Goal: Task Accomplishment & Management: Manage account settings

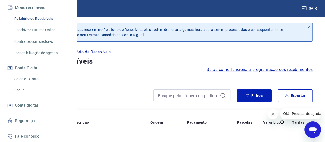
click at [308, 26] on icon at bounding box center [309, 27] width 4 height 4
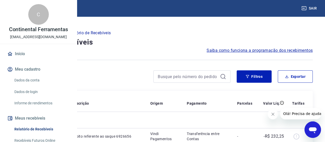
drag, startPoint x: 19, startPoint y: 71, endPoint x: 25, endPoint y: 72, distance: 5.5
click at [20, 59] on link "Início" at bounding box center [38, 53] width 65 height 11
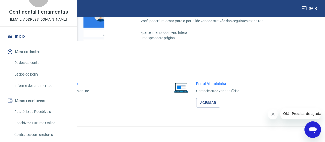
scroll to position [26, 0]
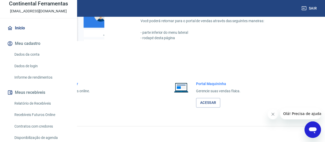
click at [30, 82] on link "Informe de rendimentos" at bounding box center [41, 77] width 58 height 11
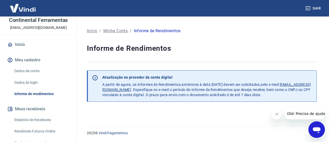
click at [278, 116] on icon "Fechar mensagem da empresa" at bounding box center [276, 114] width 4 height 4
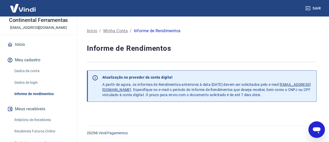
drag, startPoint x: 138, startPoint y: 112, endPoint x: 146, endPoint y: 112, distance: 7.7
click at [140, 112] on div "Início / [PERSON_NAME] / Informe de Rendimentos Informe de Rendimentos Atualiza…" at bounding box center [202, 70] width 230 height 87
click at [25, 117] on link "Relatório de Recebíveis" at bounding box center [41, 119] width 58 height 11
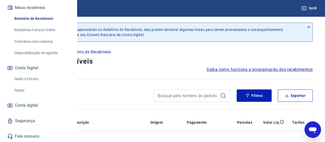
scroll to position [126, 0]
click at [23, 92] on link "Saque" at bounding box center [41, 90] width 58 height 11
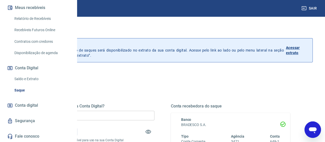
click at [129, 116] on input "R$ 0,00" at bounding box center [95, 116] width 120 height 10
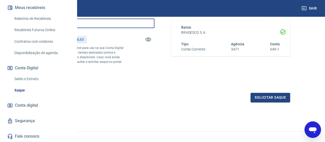
scroll to position [121, 0]
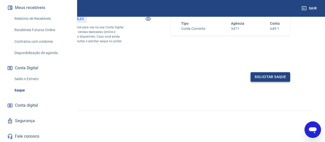
type input "R$ 50.878,63"
click at [269, 76] on button "Solicitar saque" at bounding box center [271, 77] width 40 height 10
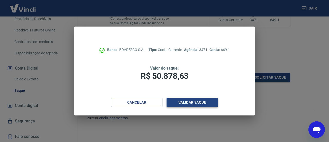
click at [194, 101] on button "Validar saque" at bounding box center [192, 102] width 51 height 10
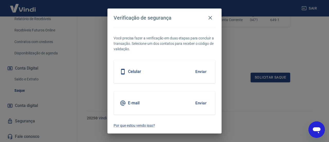
click at [206, 70] on button "Enviar" at bounding box center [200, 71] width 17 height 11
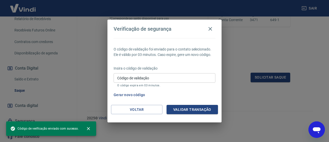
click at [159, 78] on input "Código de validação" at bounding box center [165, 78] width 102 height 10
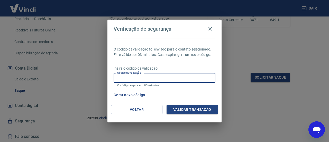
click at [159, 77] on input "Código de validação" at bounding box center [165, 78] width 102 height 10
click at [132, 95] on button "Gerar novo código" at bounding box center [130, 95] width 36 height 10
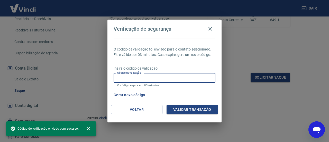
click at [133, 80] on input "Código de validação" at bounding box center [165, 78] width 102 height 10
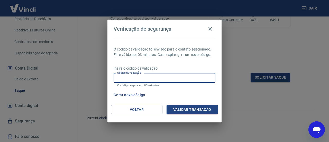
click at [125, 78] on input "Código de validação" at bounding box center [165, 78] width 102 height 10
click at [136, 77] on input "Código de validação" at bounding box center [165, 78] width 102 height 10
click at [134, 94] on button "Gerar novo código" at bounding box center [130, 95] width 36 height 10
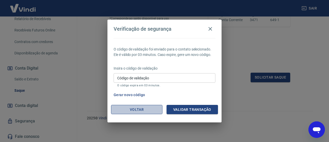
click at [141, 109] on button "Voltar" at bounding box center [136, 110] width 51 height 10
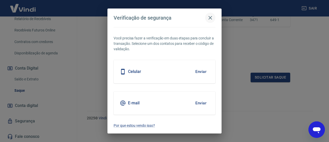
click at [211, 19] on icon "button" at bounding box center [210, 18] width 6 height 6
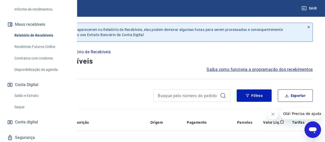
scroll to position [126, 0]
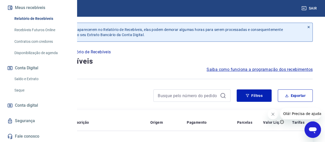
click at [18, 90] on link "Saque" at bounding box center [41, 90] width 58 height 11
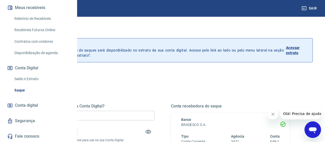
scroll to position [51, 0]
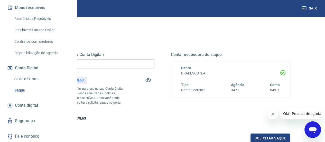
click at [84, 81] on p "R$ 50.878,63" at bounding box center [72, 79] width 21 height 5
copy div "R$ 50.878,63"
click at [142, 68] on input "R$ 0,00" at bounding box center [95, 64] width 120 height 10
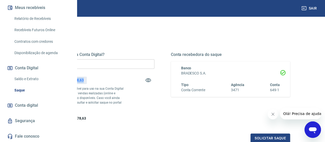
drag, startPoint x: 143, startPoint y: 79, endPoint x: 159, endPoint y: 78, distance: 15.9
click at [87, 78] on div "R$ 50.878,63" at bounding box center [72, 79] width 27 height 7
copy p "50.878,63"
click at [140, 64] on input "R$ 0,00" at bounding box center [95, 64] width 120 height 10
paste input "text"
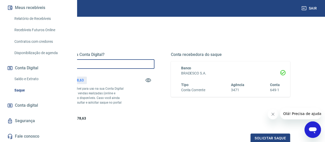
paste input "text"
paste input "50.878,63"
type input "R$ 50.878,63"
click at [154, 104] on div "Quanto deseja sacar da Conta Digital? R$ 50.878,63 ​ Saldo total*: R$ 50.878,63…" at bounding box center [95, 86] width 120 height 69
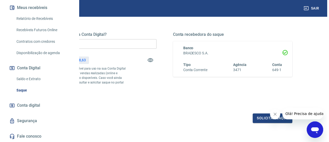
scroll to position [103, 0]
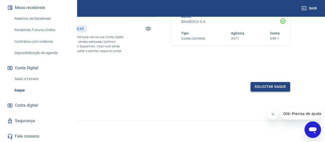
click at [272, 91] on button "Solicitar saque" at bounding box center [271, 87] width 40 height 10
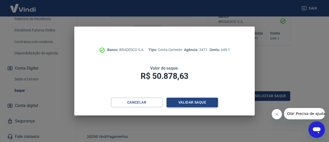
click at [194, 101] on button "Validar saque" at bounding box center [192, 102] width 51 height 10
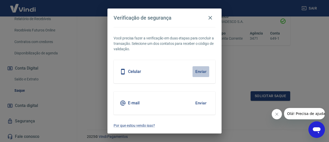
click at [199, 70] on button "Enviar" at bounding box center [200, 71] width 17 height 11
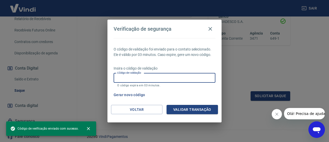
click at [145, 76] on input "Código de validação" at bounding box center [165, 78] width 102 height 10
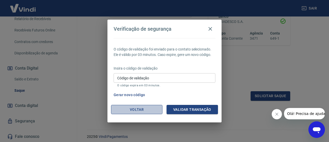
click at [140, 109] on button "Voltar" at bounding box center [136, 110] width 51 height 10
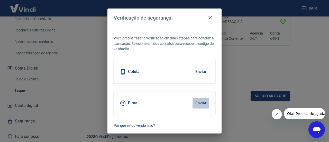
click at [198, 103] on button "Enviar" at bounding box center [200, 102] width 17 height 11
click at [201, 103] on button "Enviar" at bounding box center [200, 102] width 17 height 11
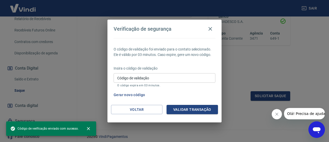
click at [138, 78] on input "Código de validação" at bounding box center [165, 78] width 102 height 10
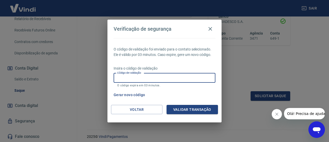
paste input "575872"
type input "575872"
click at [186, 108] on button "Validar transação" at bounding box center [192, 110] width 51 height 10
